Goal: Navigation & Orientation: Find specific page/section

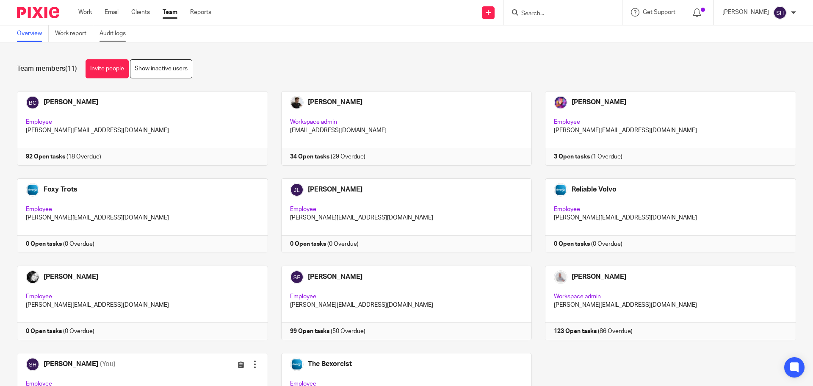
click at [117, 36] on link "Audit logs" at bounding box center [116, 33] width 33 height 17
